Goal: Contribute content: Contribute content

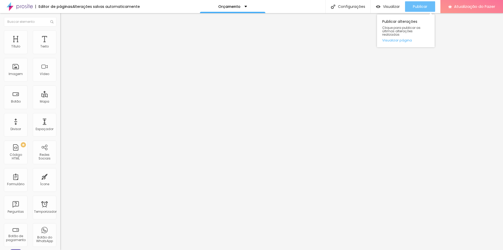
click at [416, 7] on font "Publicar" at bounding box center [420, 6] width 14 height 5
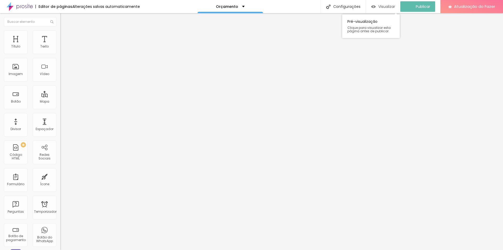
click at [388, 6] on font "Visualizar" at bounding box center [387, 6] width 17 height 5
click at [389, 5] on font "Visualizar" at bounding box center [391, 6] width 17 height 5
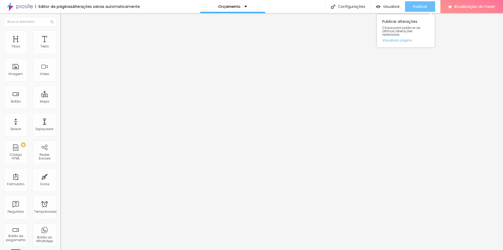
click at [419, 7] on font "Publicar" at bounding box center [420, 6] width 14 height 5
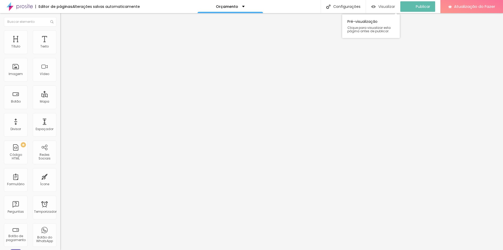
click at [390, 6] on font "Visualizar" at bounding box center [387, 6] width 17 height 5
click at [62, 49] on icon "button" at bounding box center [63, 47] width 3 height 3
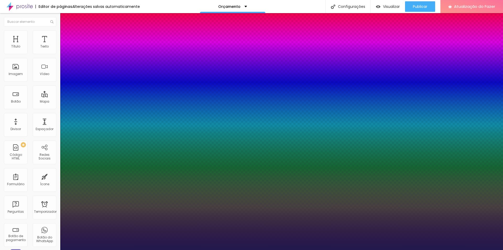
type input "1"
select select "PoiretOne"
type input "1"
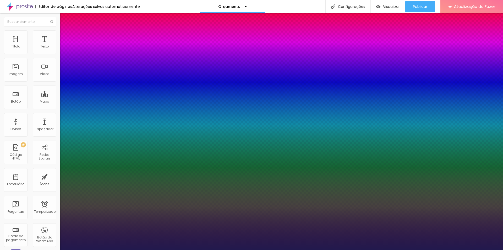
type input "14"
type input "1"
type input "25"
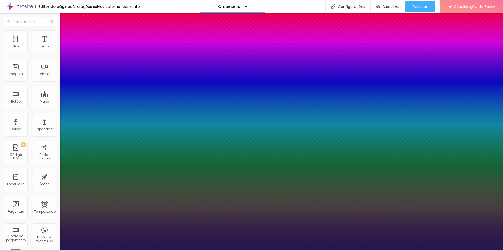
type input "1"
type input "26"
type input "1"
type input "28"
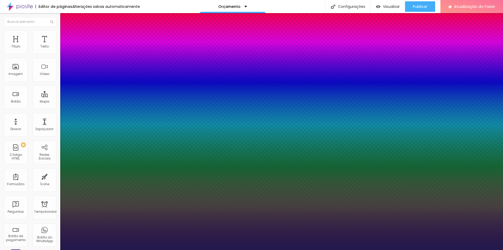
type input "28"
type input "1"
type input "29"
type input "1"
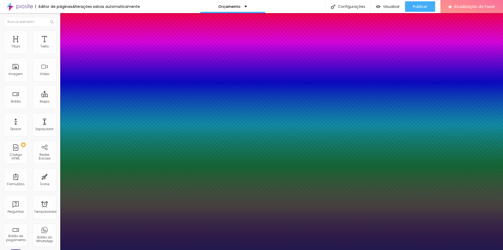
type input "30"
type input "1"
type input "32"
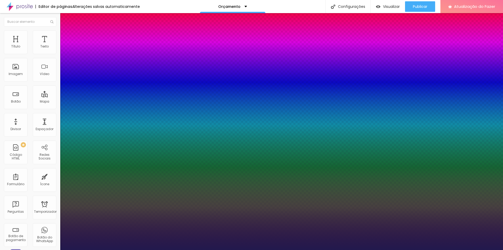
type input "1"
type input "34"
type input "1"
type input "37"
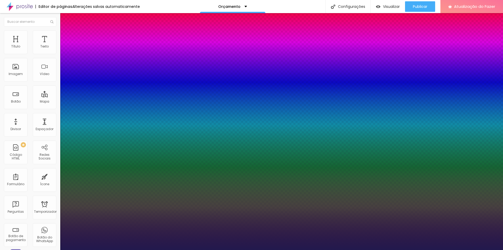
type input "37"
type input "1"
type input "38"
type input "1"
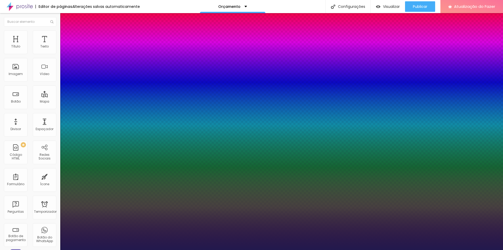
type input "39"
type input "1"
type input "40"
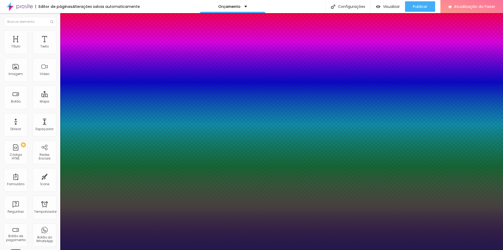
type input "1"
type input "42"
type input "1"
type input "43"
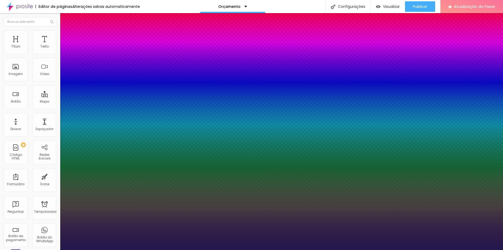
type input "43"
type input "1"
type input "44"
type input "1"
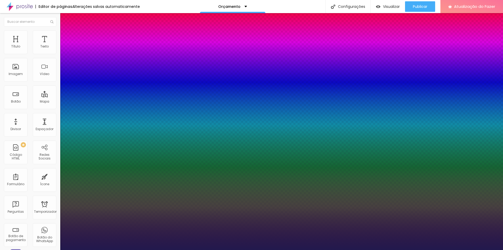
type input "46"
type input "1"
type input "47"
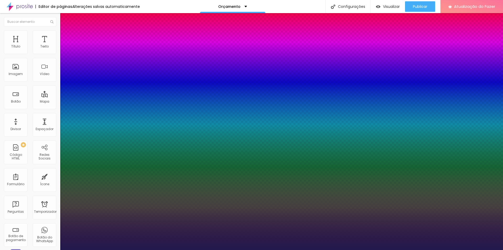
type input "1"
type input "48"
type input "1"
drag, startPoint x: 70, startPoint y: 91, endPoint x: 84, endPoint y: 93, distance: 14.4
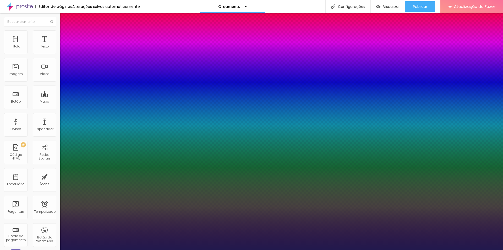
type input "48"
type input "1"
type input "0.8"
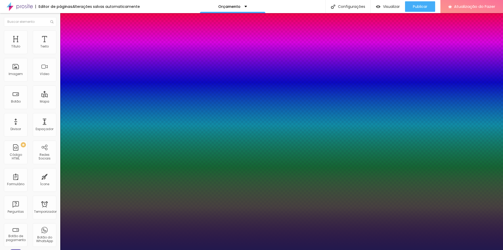
type input "1"
type input "0.9"
type input "1"
type input "1.1"
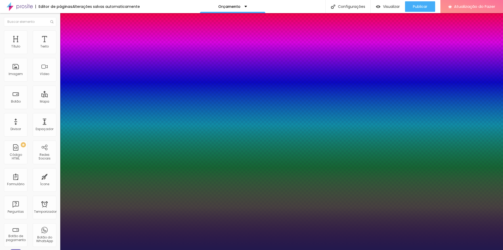
type input "1.1"
type input "1"
type input "1.1"
click at [33, 250] on div at bounding box center [251, 250] width 503 height 0
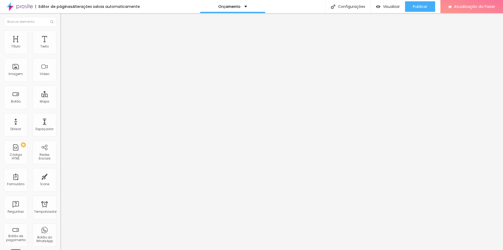
click at [62, 65] on icon "button" at bounding box center [63, 64] width 3 height 3
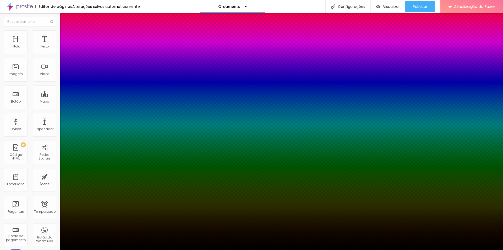
click at [92, 250] on div at bounding box center [251, 253] width 503 height 0
click at [40, 250] on div at bounding box center [251, 250] width 503 height 0
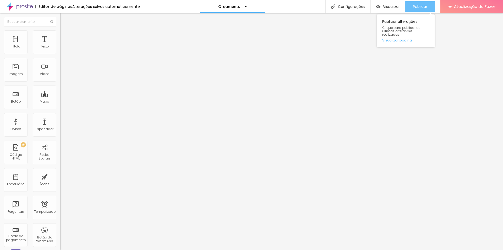
click at [414, 7] on font "Publicar" at bounding box center [420, 6] width 14 height 5
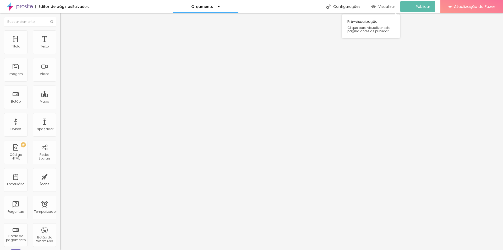
click at [395, 8] on font "Visualizar" at bounding box center [387, 6] width 17 height 5
click at [60, 82] on font "1:1 Quadrado" at bounding box center [70, 80] width 21 height 4
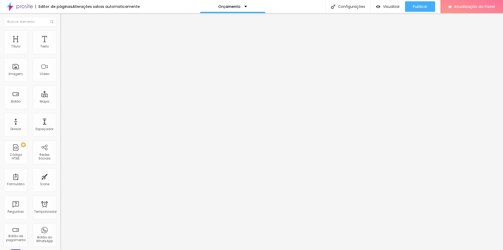
click at [60, 96] on font "Original" at bounding box center [66, 94] width 13 height 4
click at [60, 82] on font "1:1 Quadrado" at bounding box center [70, 80] width 21 height 4
click at [60, 96] on span "Original" at bounding box center [66, 94] width 13 height 4
click at [60, 82] on font "1:1 Quadrado" at bounding box center [70, 80] width 21 height 4
click at [60, 96] on span "Original" at bounding box center [66, 94] width 13 height 4
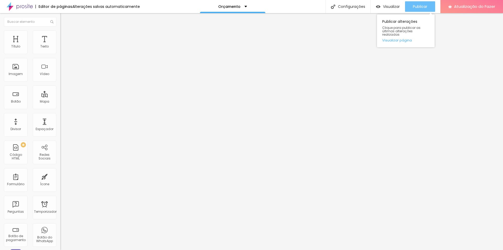
click at [415, 4] on font "Publicar" at bounding box center [420, 6] width 14 height 5
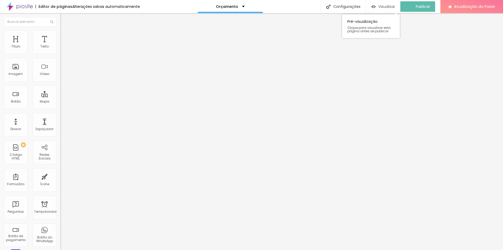
click at [395, 5] on font "Visualizar" at bounding box center [387, 6] width 17 height 5
click at [63, 45] on font "Trocar imagem" at bounding box center [75, 43] width 25 height 4
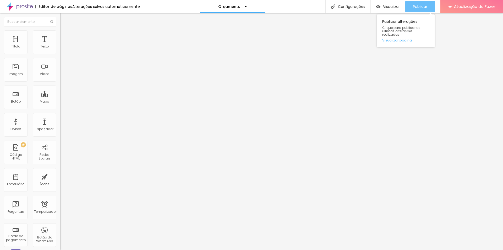
click at [425, 5] on font "Publicar" at bounding box center [420, 6] width 14 height 5
